Goal: Information Seeking & Learning: Find specific fact

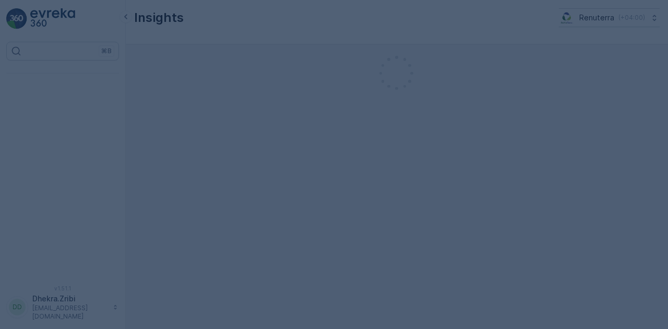
scroll to position [23, 0]
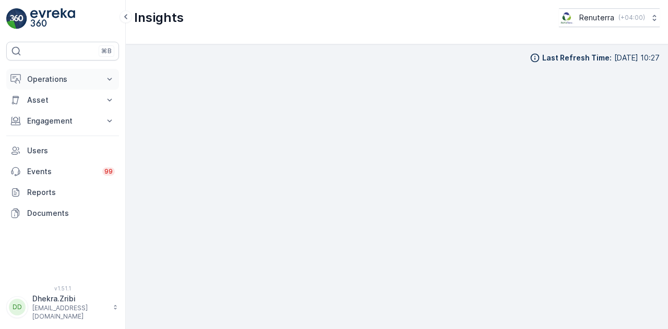
click at [78, 78] on p "Operations" at bounding box center [62, 79] width 71 height 10
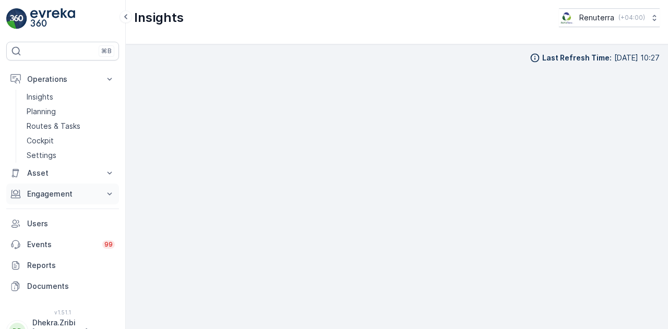
click at [88, 193] on p "Engagement" at bounding box center [62, 194] width 71 height 10
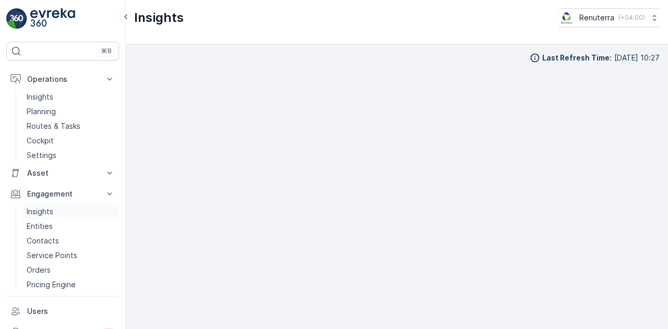
click at [95, 210] on link "Insights" at bounding box center [70, 212] width 97 height 15
click at [93, 225] on link "Entities" at bounding box center [70, 226] width 97 height 15
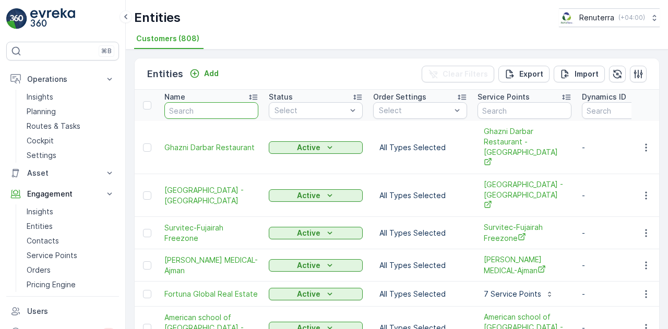
click at [216, 111] on input "text" at bounding box center [211, 110] width 94 height 17
type input "MA"
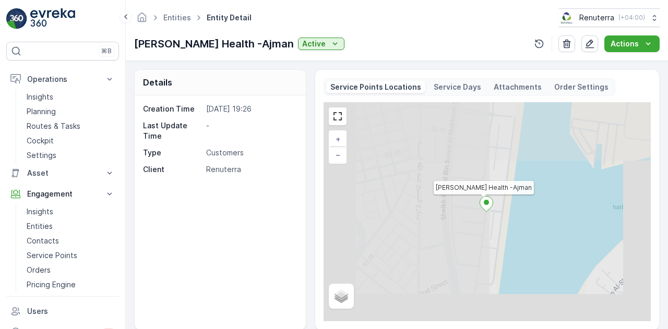
click at [459, 92] on div "Service Days" at bounding box center [458, 87] width 56 height 13
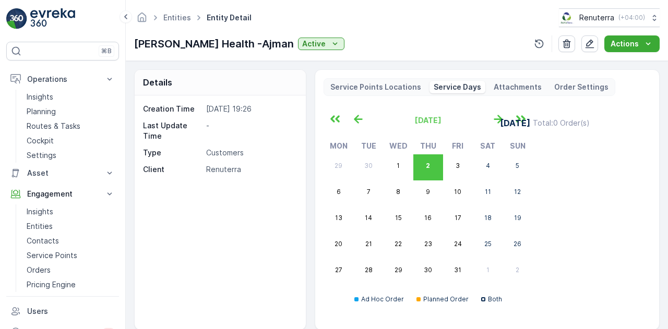
click at [581, 82] on p "Order Settings" at bounding box center [582, 87] width 54 height 10
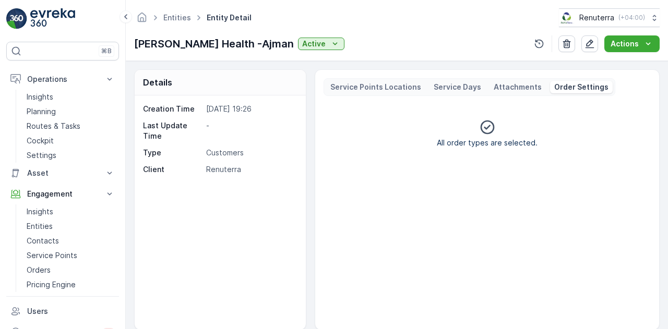
click at [524, 84] on p "Attachments" at bounding box center [518, 87] width 48 height 10
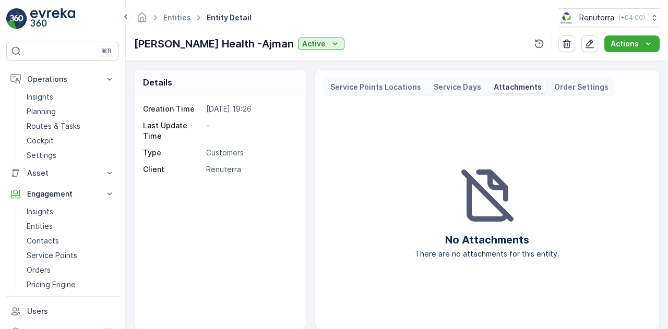
click at [388, 84] on p "Service Points Locations" at bounding box center [376, 87] width 91 height 10
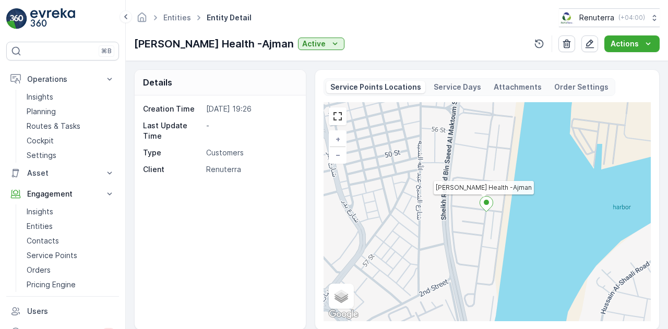
click at [266, 219] on div "Creation Time [DATE] 19:26 Last Update Time - Type Customers Client Renuterra" at bounding box center [220, 213] width 171 height 234
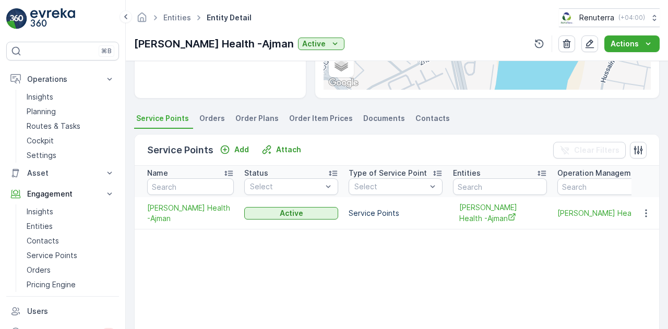
scroll to position [230, 0]
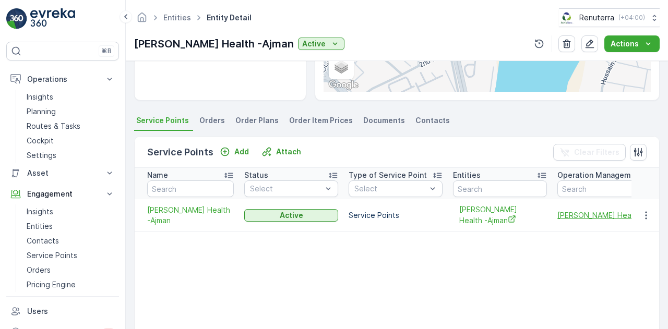
click at [583, 215] on span "[PERSON_NAME] Health -Ajman" at bounding box center [636, 215] width 157 height 11
click at [211, 123] on span "Orders" at bounding box center [212, 120] width 26 height 10
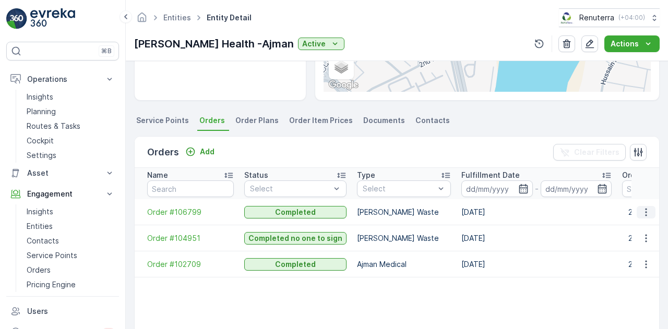
click at [641, 211] on icon "button" at bounding box center [646, 212] width 10 height 10
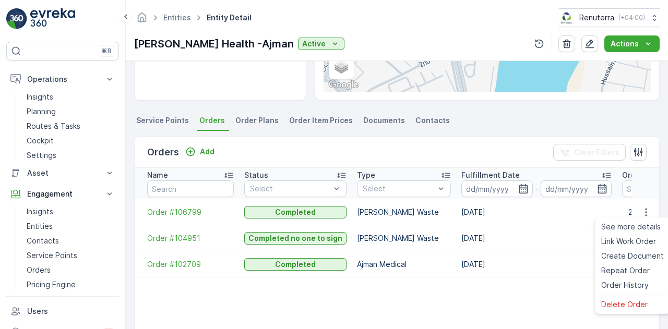
click at [534, 220] on td "[DATE]" at bounding box center [536, 212] width 161 height 26
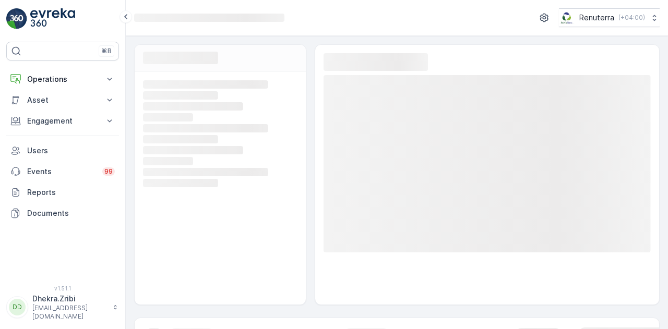
scroll to position [23, 0]
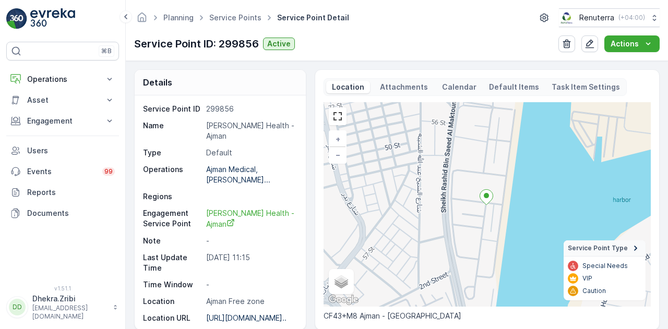
click at [151, 256] on p "Last Update Time" at bounding box center [172, 263] width 59 height 21
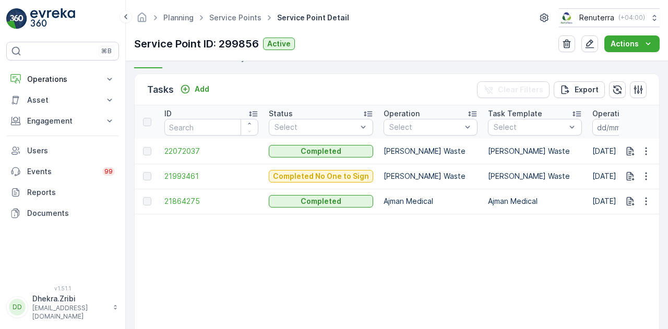
scroll to position [160, 0]
drag, startPoint x: 668, startPoint y: 205, endPoint x: 577, endPoint y: 236, distance: 95.9
type textarea "18.09.2025 - 18.09.2025 11:29 Mahmoud Ghonaim Health -Ajman No History Records …"
click at [577, 236] on div "Details Service Point ID 299856 Name Mahmoud Ghonaim Health -Ajman Type Default…" at bounding box center [397, 195] width 542 height 268
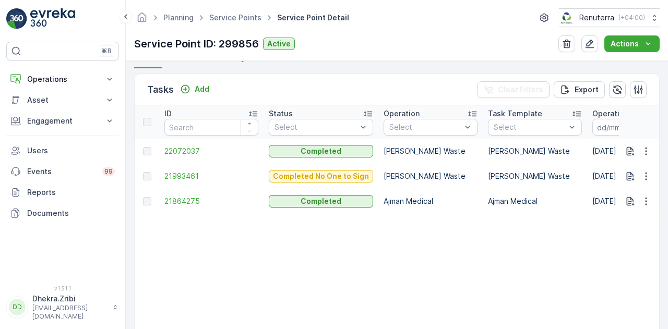
drag, startPoint x: 668, startPoint y: 225, endPoint x: 417, endPoint y: 257, distance: 252.7
click at [417, 257] on div "Details Service Point ID 299856 Name Mahmoud Ghonaim Health -Ajman Type Default…" at bounding box center [397, 195] width 542 height 268
click at [129, 73] on div "Details Service Point ID 299856 Name Mahmoud Ghonaim Health -Ajman Type Default…" at bounding box center [397, 195] width 542 height 268
click at [81, 76] on p "Operations" at bounding box center [62, 79] width 71 height 10
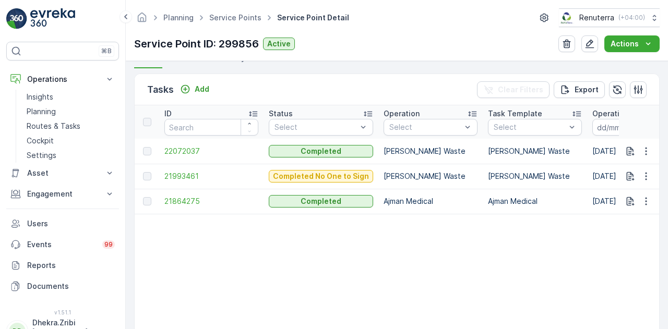
click at [135, 189] on td at bounding box center [147, 201] width 25 height 25
